Goal: Information Seeking & Learning: Learn about a topic

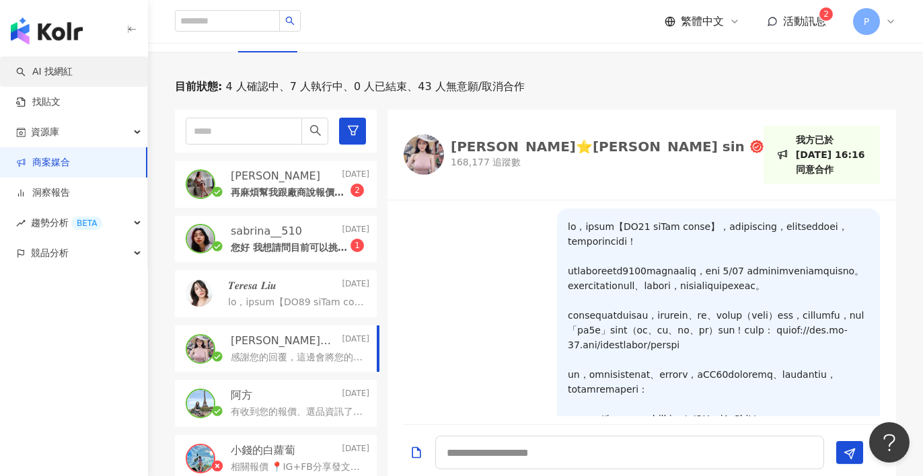
scroll to position [425, 0]
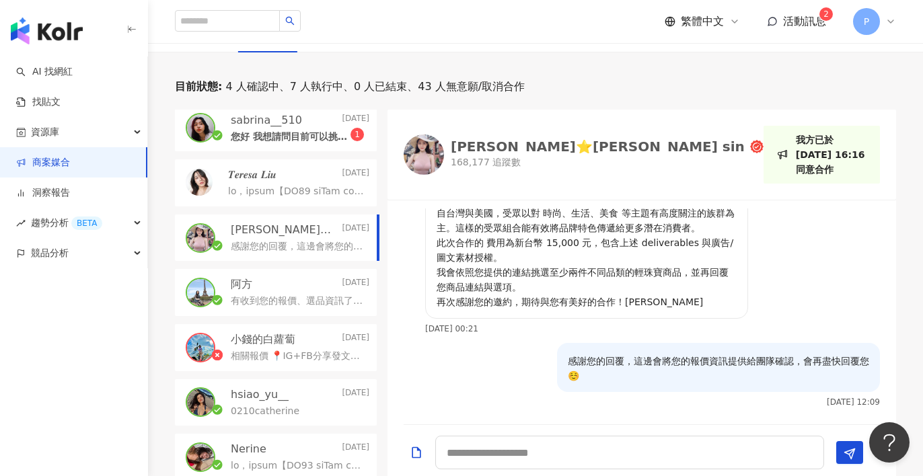
click at [63, 20] on img "button" at bounding box center [47, 30] width 72 height 27
click at [61, 32] on img "button" at bounding box center [47, 30] width 72 height 27
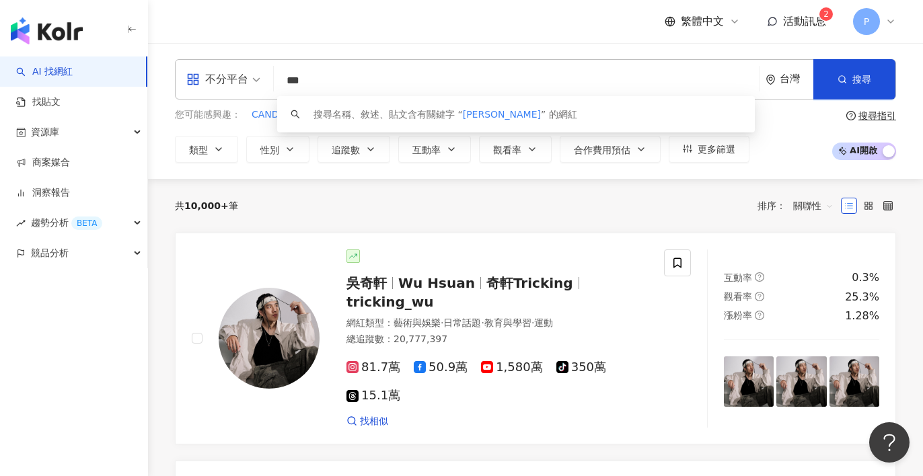
type input "***"
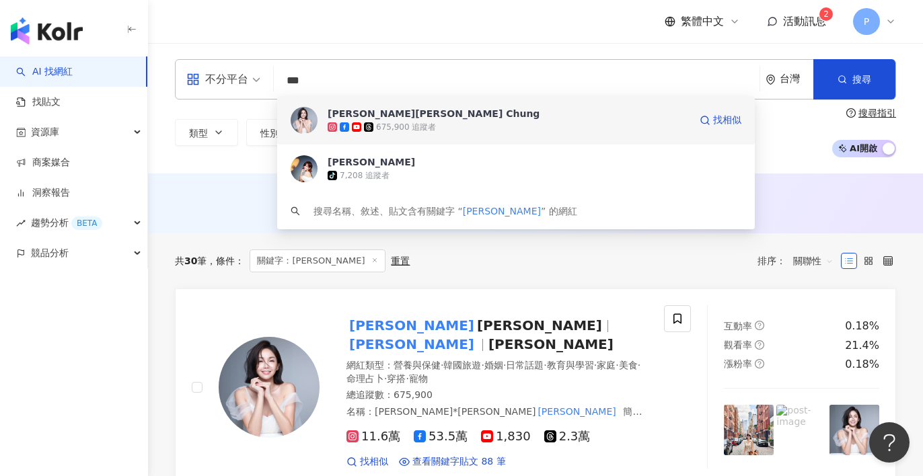
click at [426, 118] on span "鍾欣怡 Cathy Chung" at bounding box center [509, 113] width 362 height 13
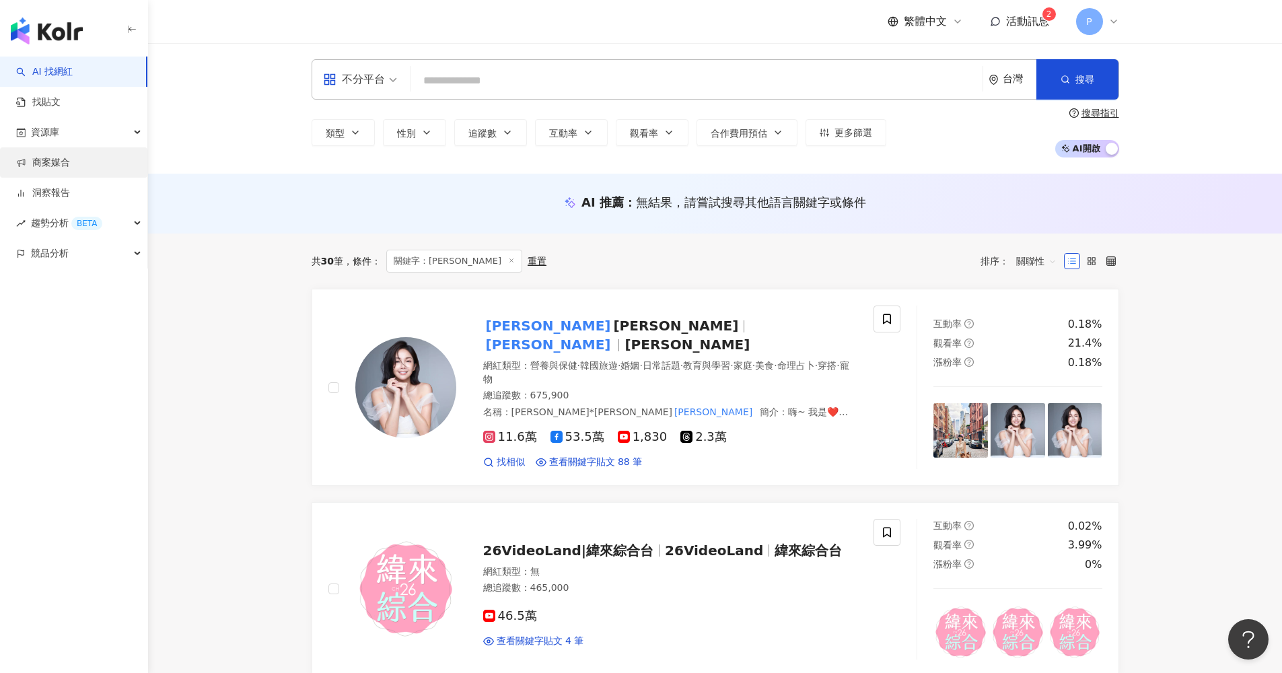
click at [70, 163] on link "商案媒合" at bounding box center [43, 162] width 54 height 13
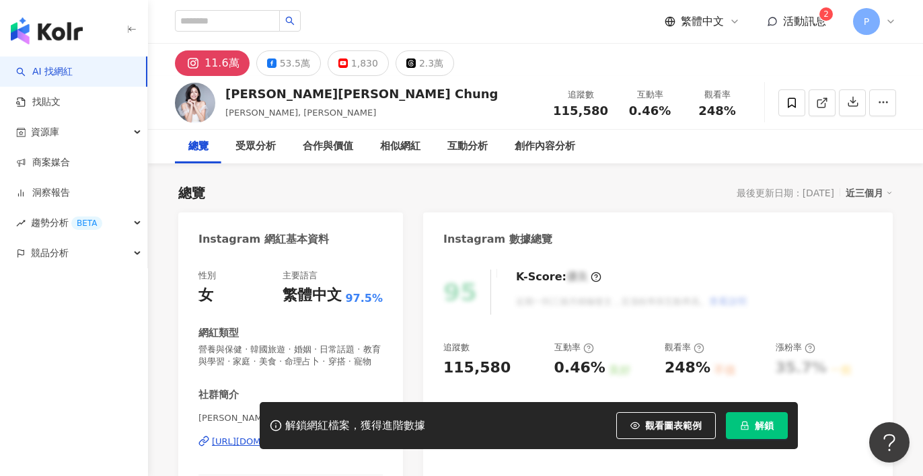
click at [783, 431] on button "解鎖" at bounding box center [757, 425] width 62 height 27
click at [767, 421] on span "解鎖" at bounding box center [764, 425] width 19 height 11
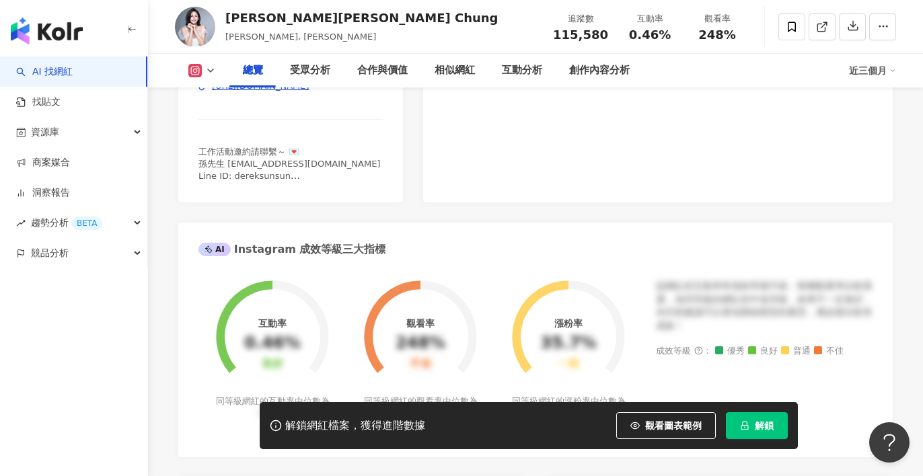
click at [757, 428] on span "解鎖" at bounding box center [764, 425] width 19 height 11
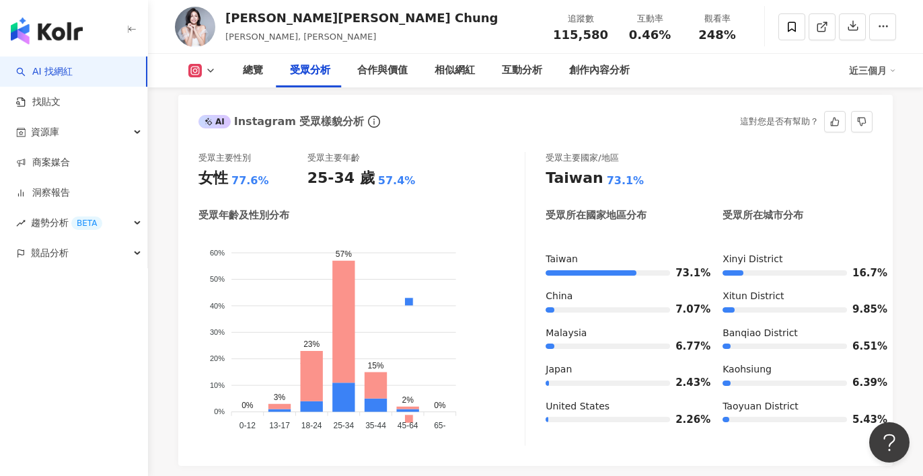
scroll to position [1163, 0]
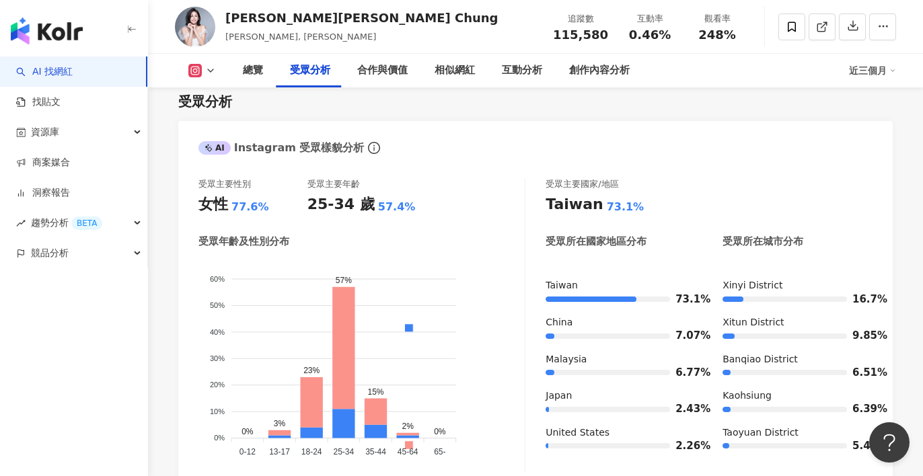
click at [211, 79] on div "總覽 受眾分析 合作與價值 相似網紅 互動分析 創作內容分析 近三個月" at bounding box center [535, 71] width 721 height 34
click at [208, 74] on icon at bounding box center [210, 70] width 11 height 11
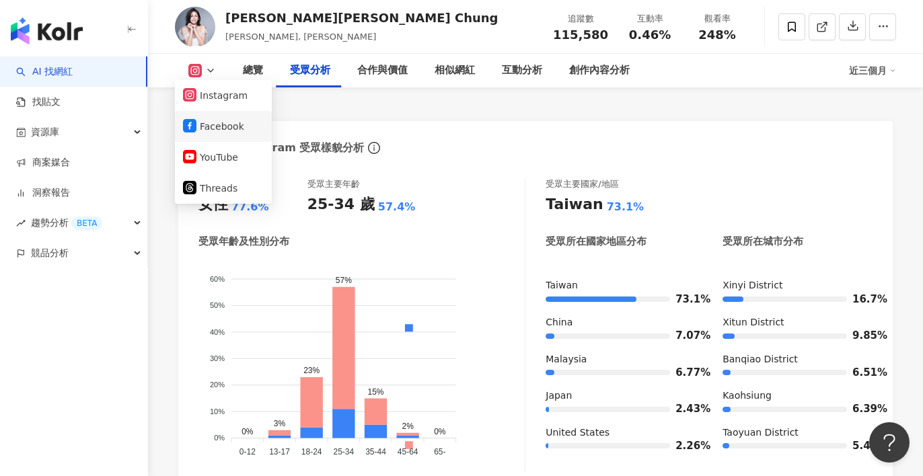
click at [217, 138] on li "Facebook" at bounding box center [223, 126] width 97 height 31
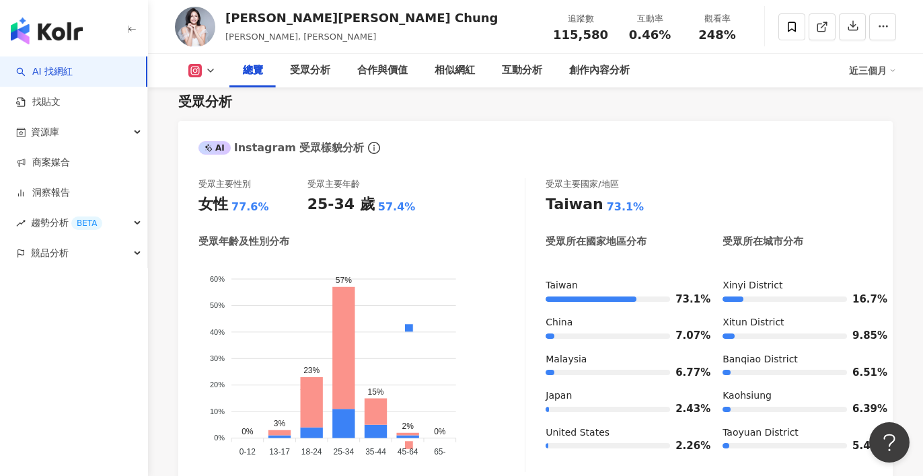
scroll to position [0, 0]
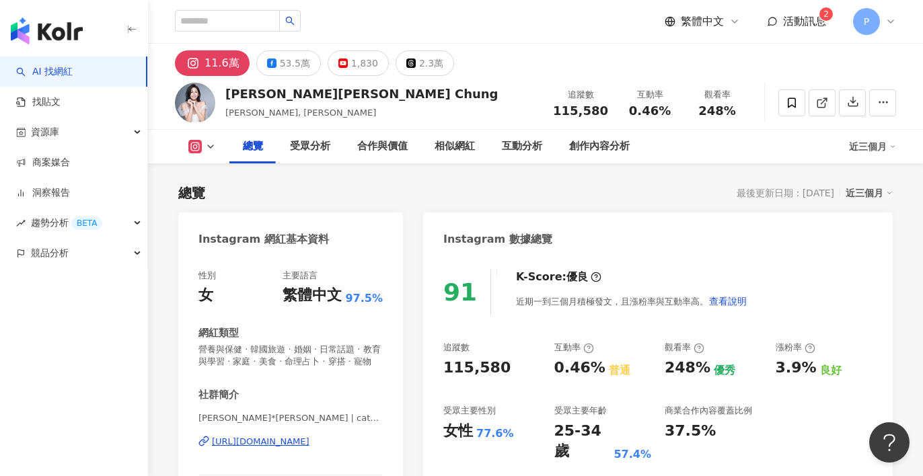
click at [206, 139] on div "總覽 受眾分析 合作與價值 相似網紅 互動分析 創作內容分析 近三個月" at bounding box center [535, 147] width 721 height 34
click at [208, 144] on icon at bounding box center [210, 146] width 11 height 11
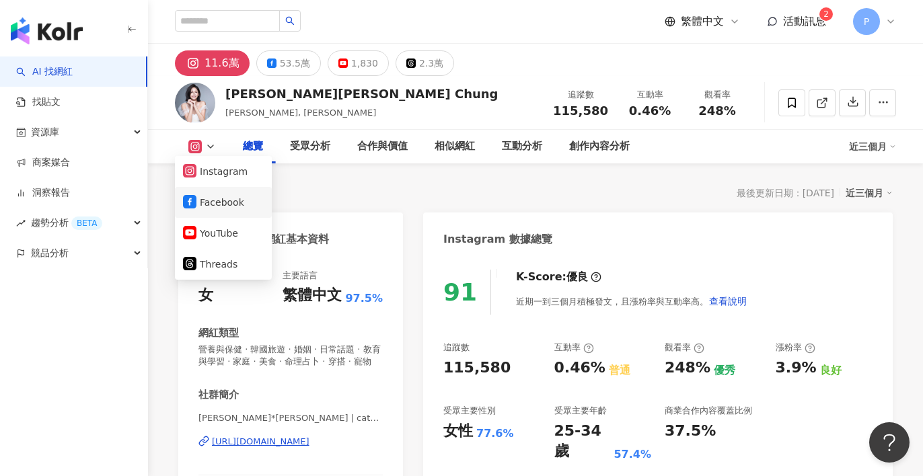
click at [209, 202] on button "Facebook" at bounding box center [223, 202] width 81 height 19
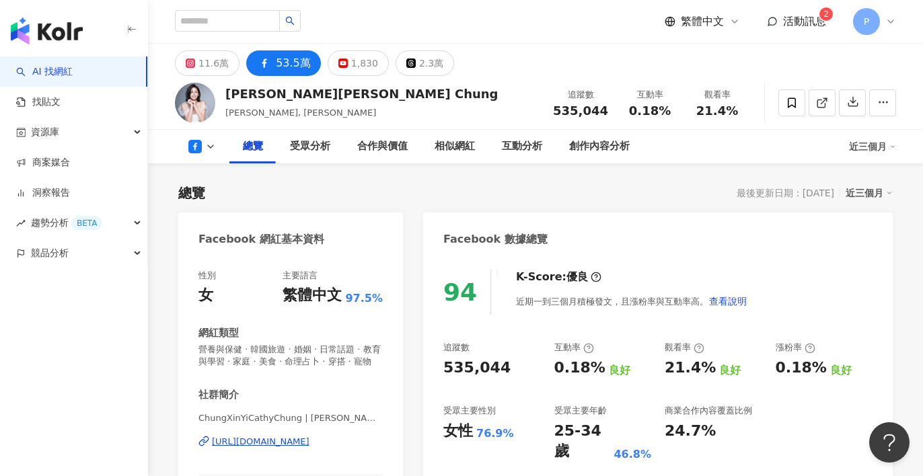
click at [208, 412] on span "ChungXinYiCathyChung | [PERSON_NAME][PERSON_NAME] Chung | [PERSON_NAME]" at bounding box center [290, 418] width 184 height 12
click at [298, 130] on div "受眾分析" at bounding box center [310, 147] width 67 height 34
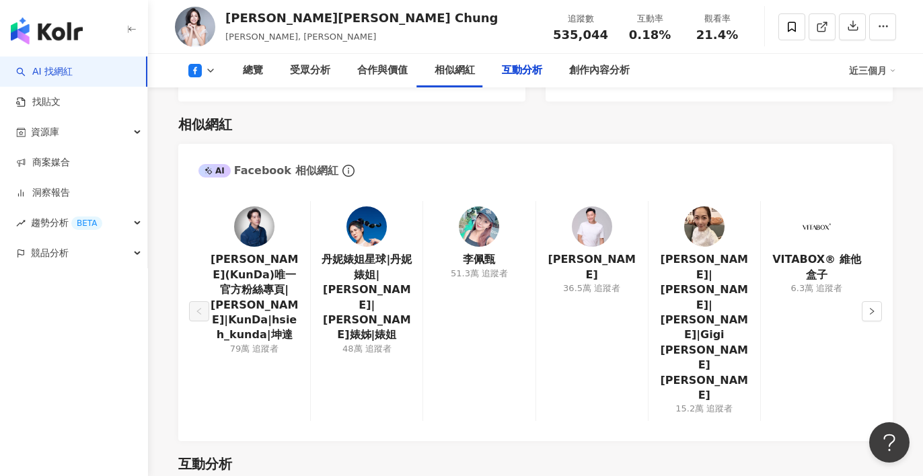
scroll to position [2349, 0]
